Goal: Transaction & Acquisition: Purchase product/service

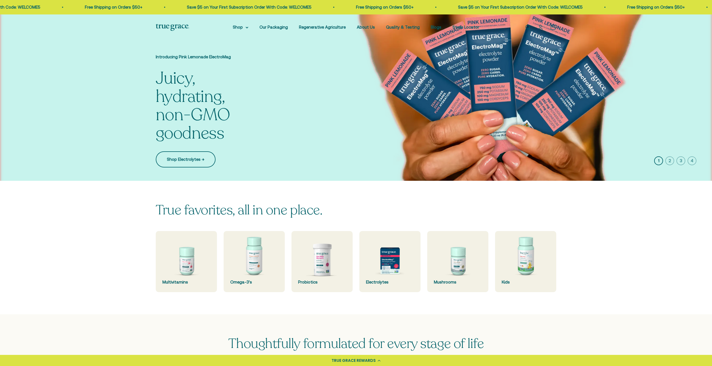
click at [187, 163] on link "Shop Electrolytes →" at bounding box center [186, 160] width 60 height 16
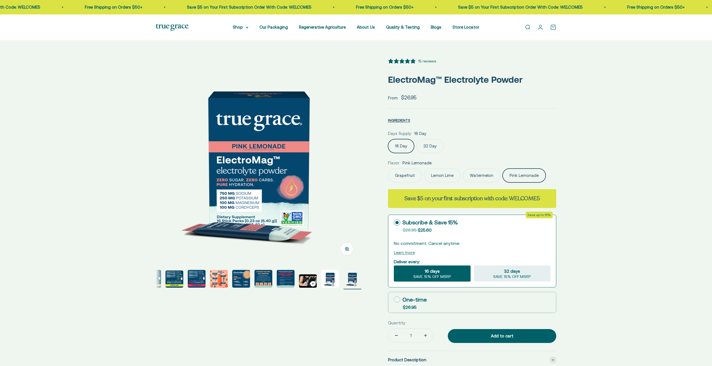
select select "3"
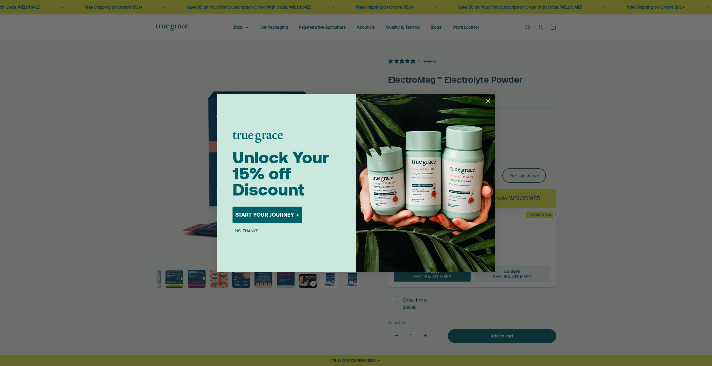
click at [486, 100] on icon "Close dialog" at bounding box center [488, 102] width 4 height 4
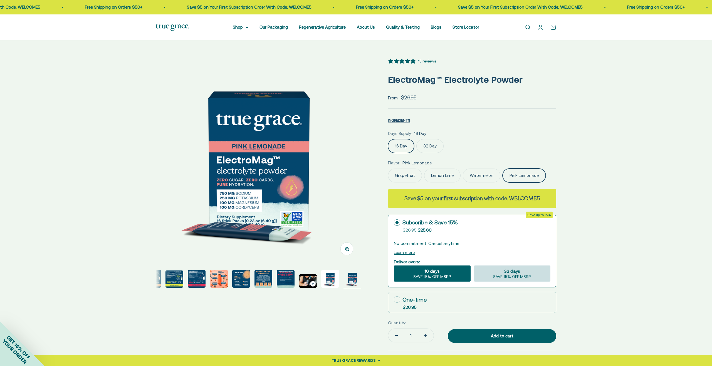
click at [518, 274] on span "32 days" at bounding box center [512, 271] width 16 height 7
click at [474, 266] on input "32 days SAVE 15% OFF MSRP" at bounding box center [474, 266] width 0 height 0
radio input "true"
click at [425, 270] on span "16 days" at bounding box center [432, 271] width 15 height 7
click at [394, 266] on input "16 days SAVE 15% OFF MSRP" at bounding box center [393, 266] width 0 height 0
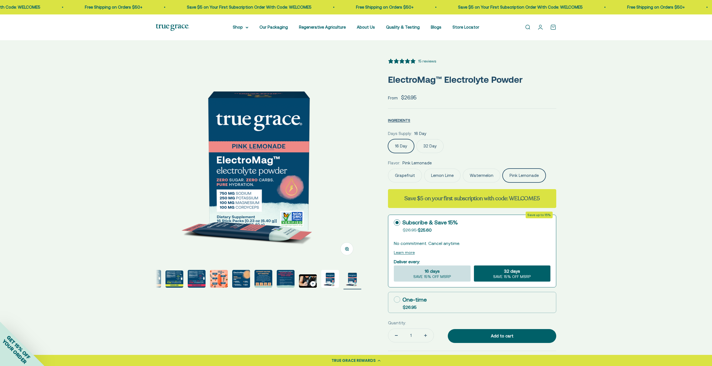
radio input "true"
click at [499, 275] on span "SAVE 15% OFF MSRP" at bounding box center [512, 277] width 38 height 5
click at [474, 266] on input "32 days SAVE 15% OFF MSRP" at bounding box center [474, 266] width 0 height 0
radio input "true"
click at [436, 274] on span "16 days" at bounding box center [432, 271] width 15 height 7
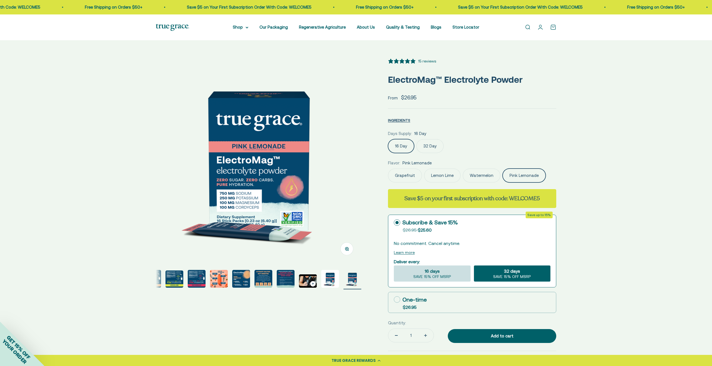
click at [394, 266] on input "16 days SAVE 15% OFF MSRP" at bounding box center [393, 266] width 0 height 0
radio input "true"
click at [425, 145] on label "32 Day" at bounding box center [429, 146] width 27 height 14
click at [388, 139] on input "32 Day" at bounding box center [388, 139] width 0 height 0
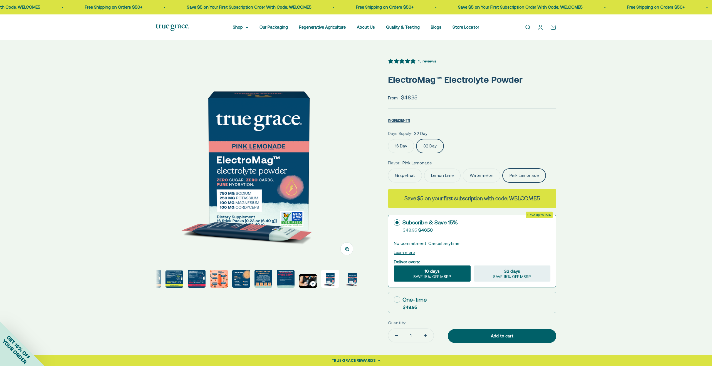
click at [395, 145] on label "16 Day" at bounding box center [401, 146] width 26 height 14
click at [388, 139] on input "16 Day" at bounding box center [388, 139] width 0 height 0
click at [498, 276] on span "SAVE 15% OFF MSRP" at bounding box center [512, 277] width 38 height 5
click at [474, 266] on input "32 days SAVE 15% OFF MSRP" at bounding box center [474, 266] width 0 height 0
radio input "true"
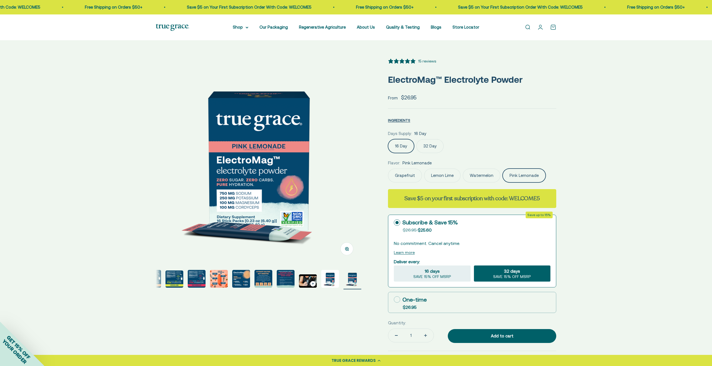
click at [177, 24] on img at bounding box center [172, 27] width 33 height 7
